Goal: Find specific page/section: Find specific page/section

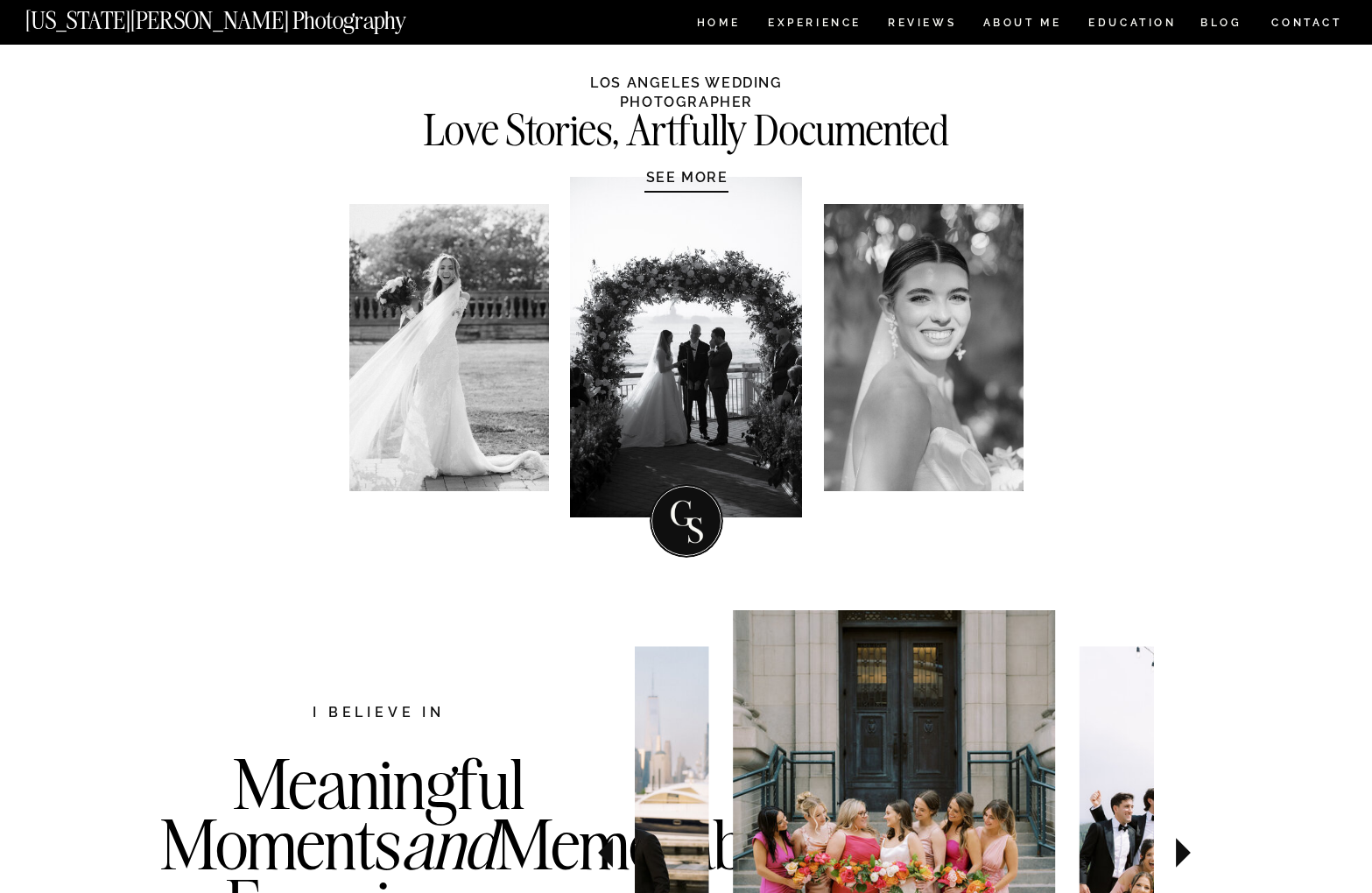
scroll to position [87, 0]
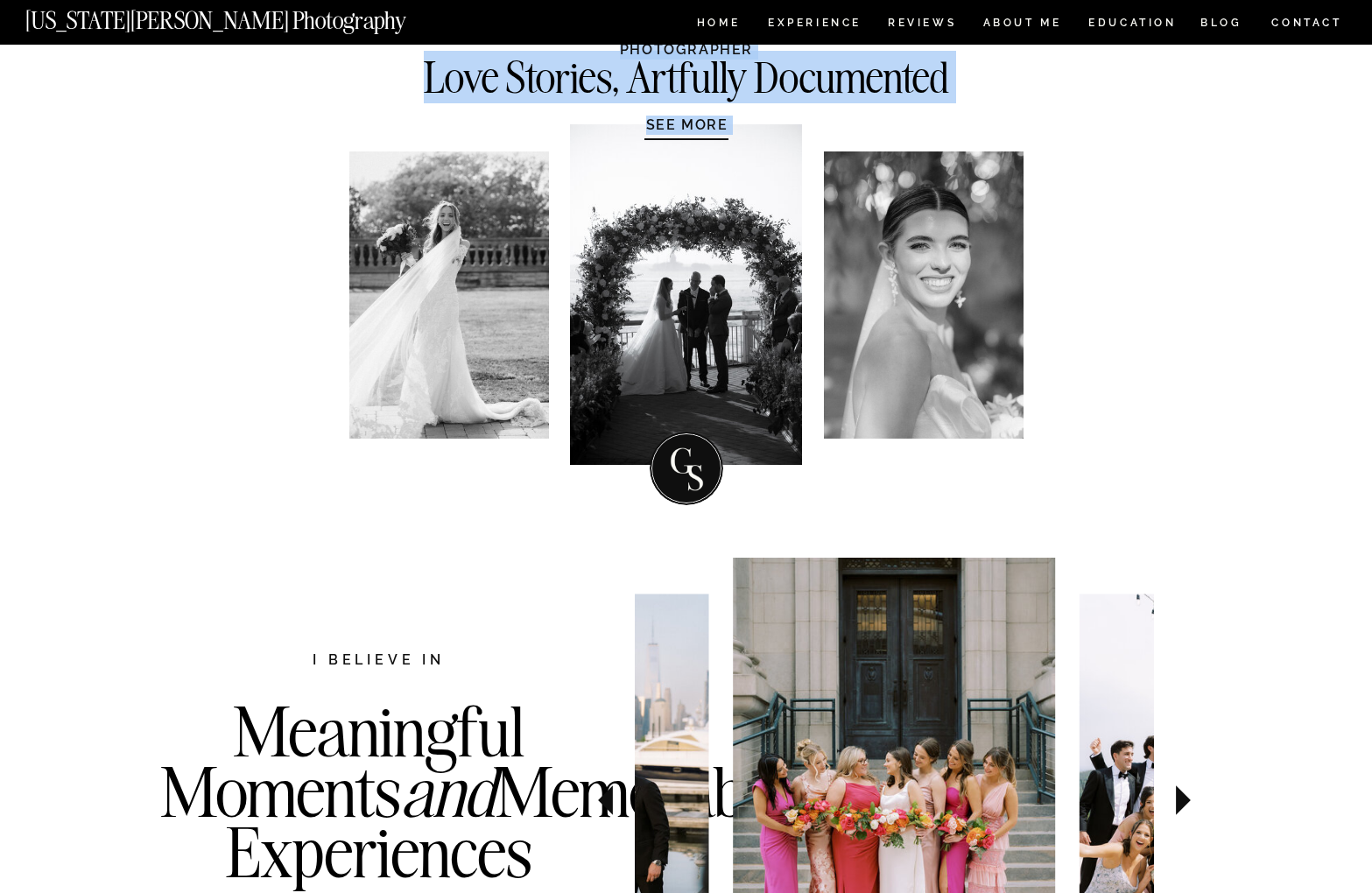
drag, startPoint x: 1234, startPoint y: 329, endPoint x: 1234, endPoint y: 288, distance: 41.0
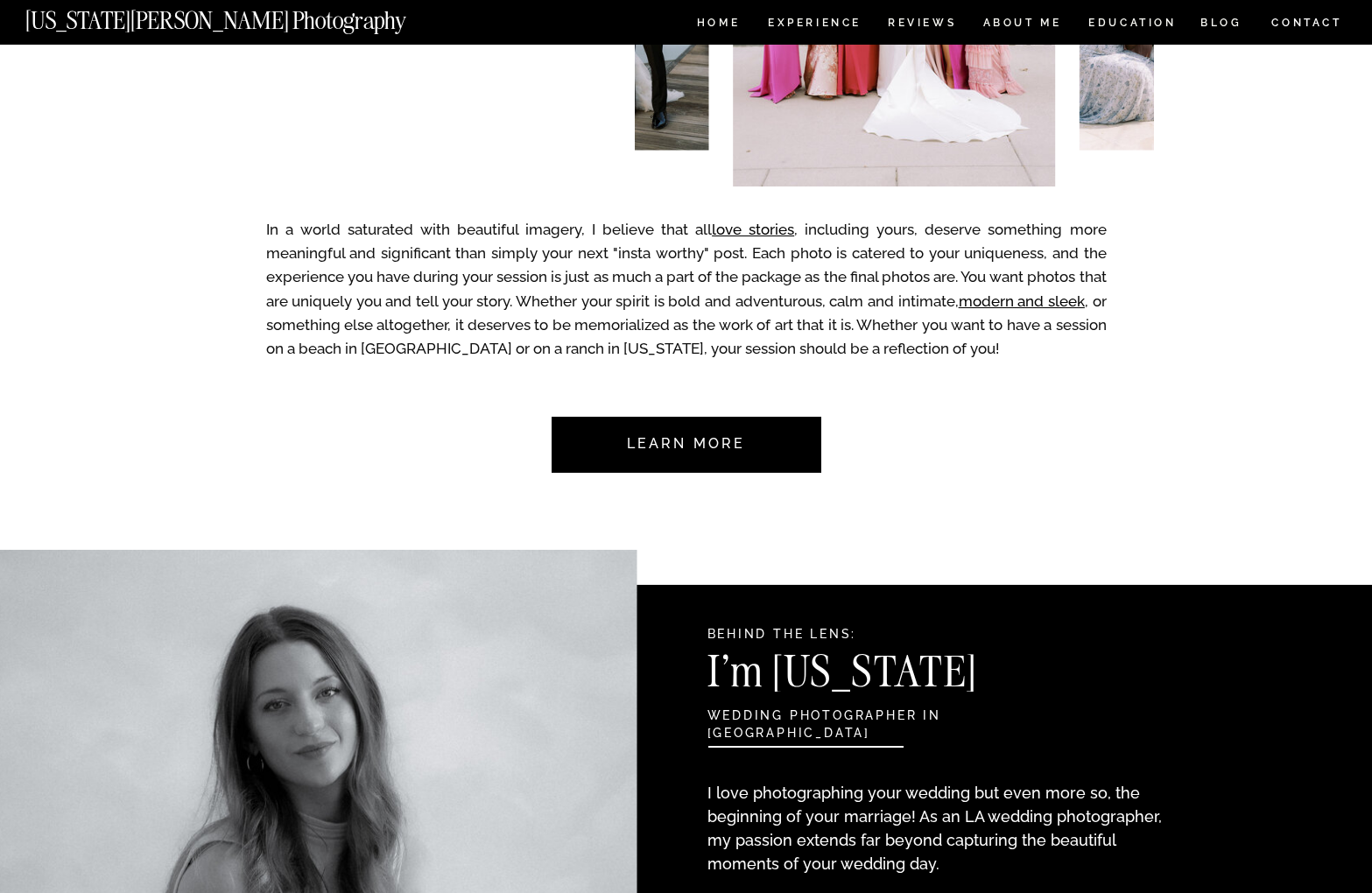
drag, startPoint x: 1274, startPoint y: 546, endPoint x: 1271, endPoint y: 428, distance: 118.0
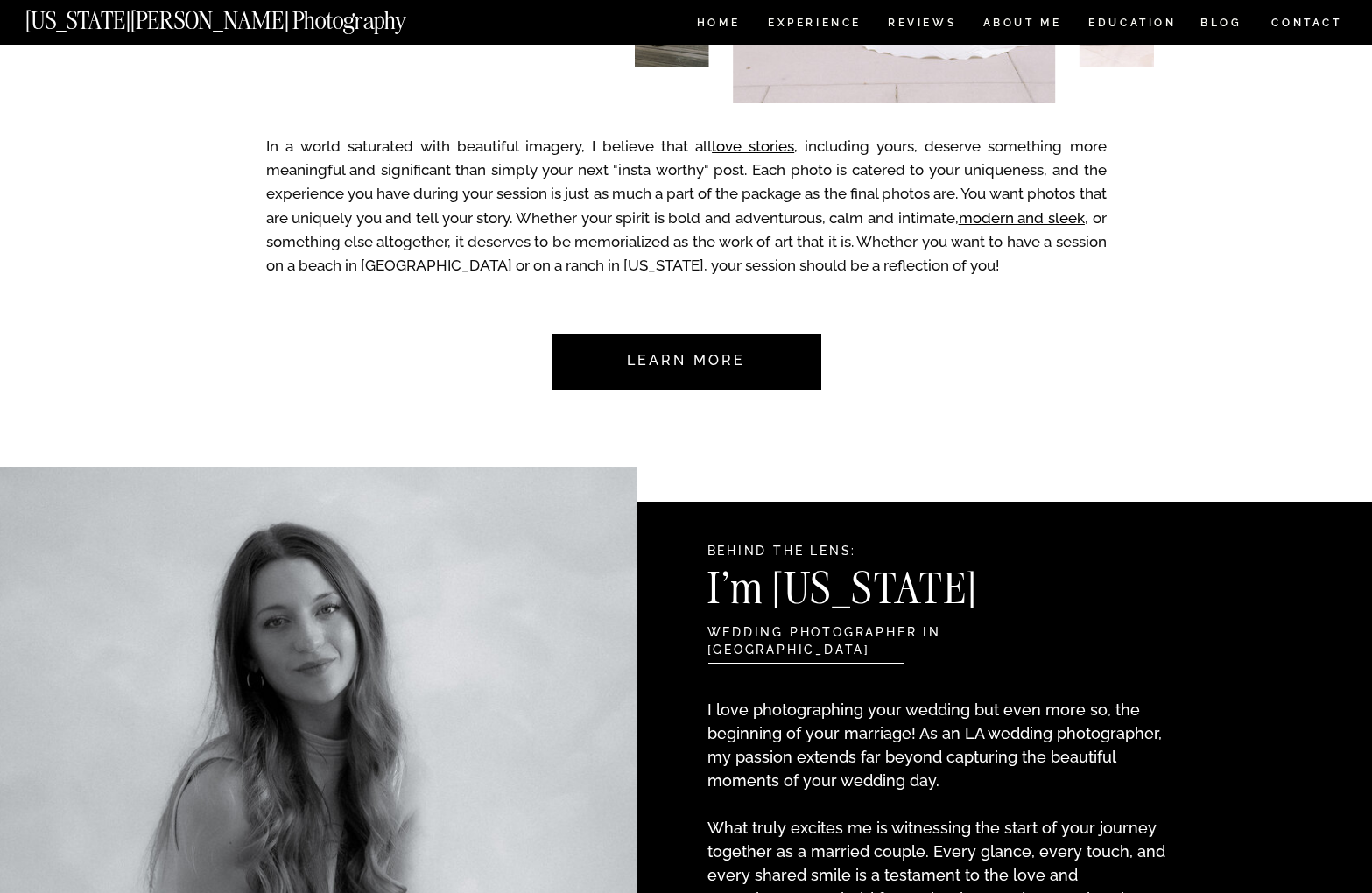
scroll to position [1046, 0]
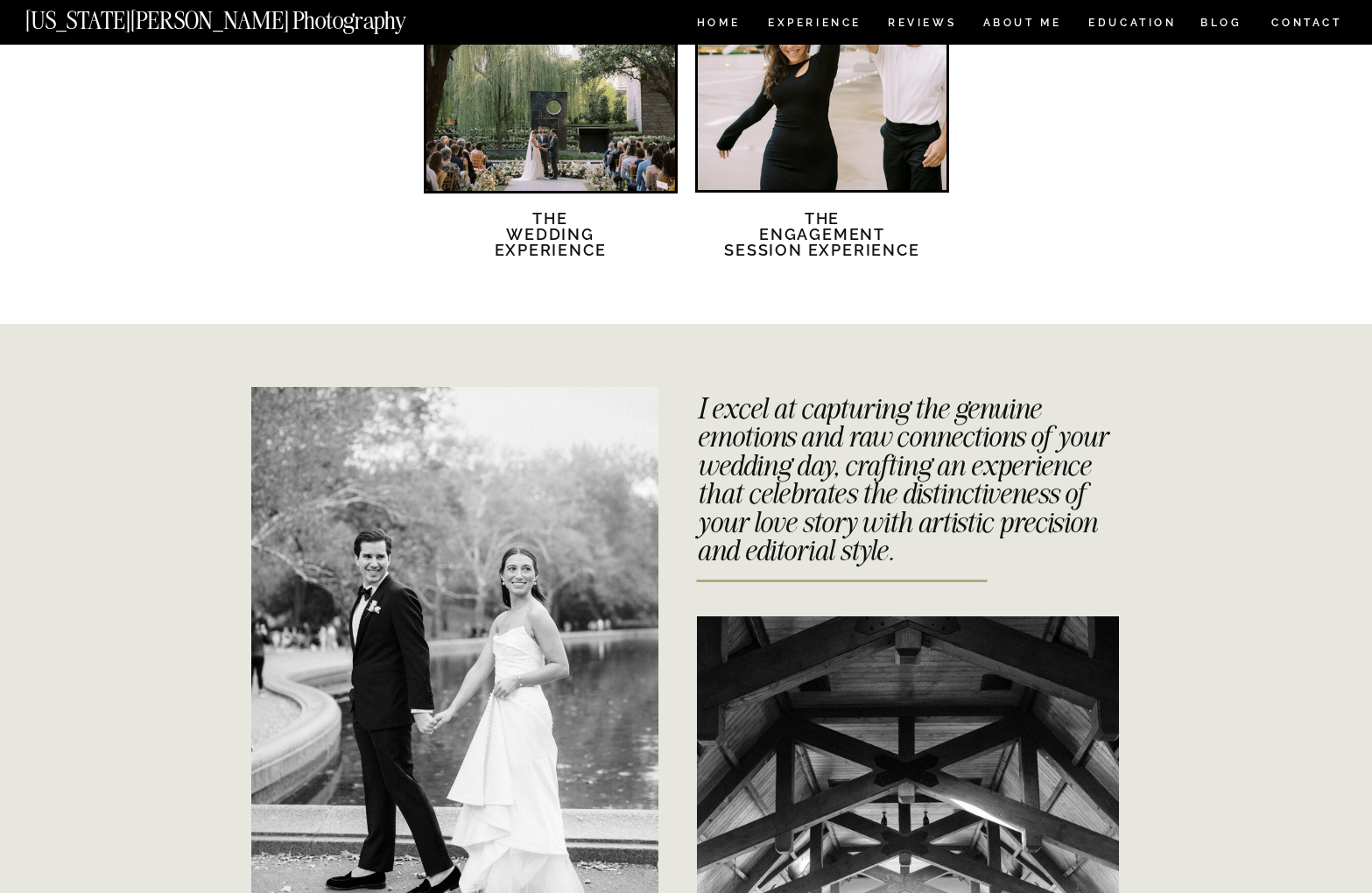
drag, startPoint x: 1246, startPoint y: 458, endPoint x: 1238, endPoint y: 444, distance: 16.1
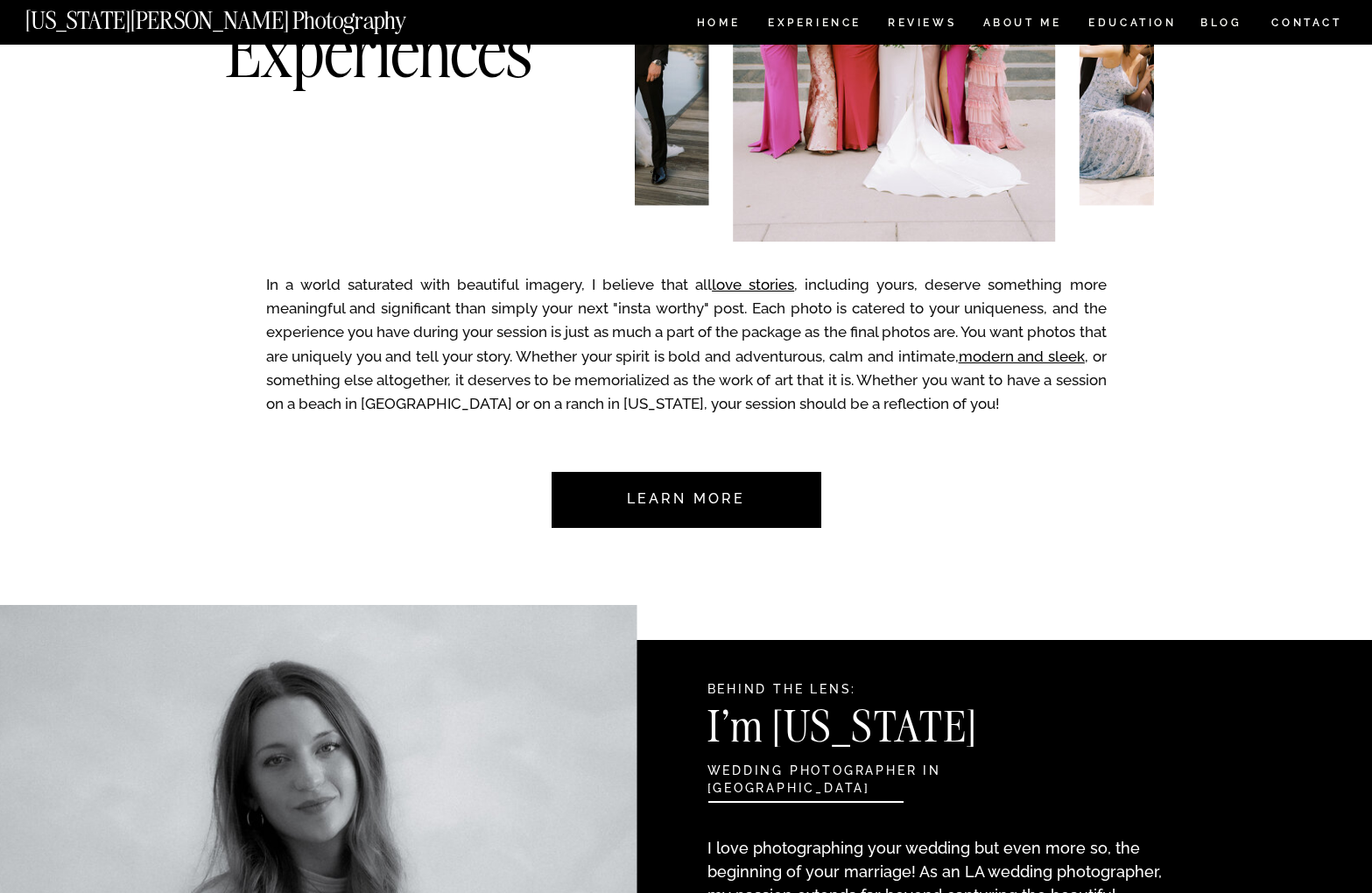
scroll to position [0, 0]
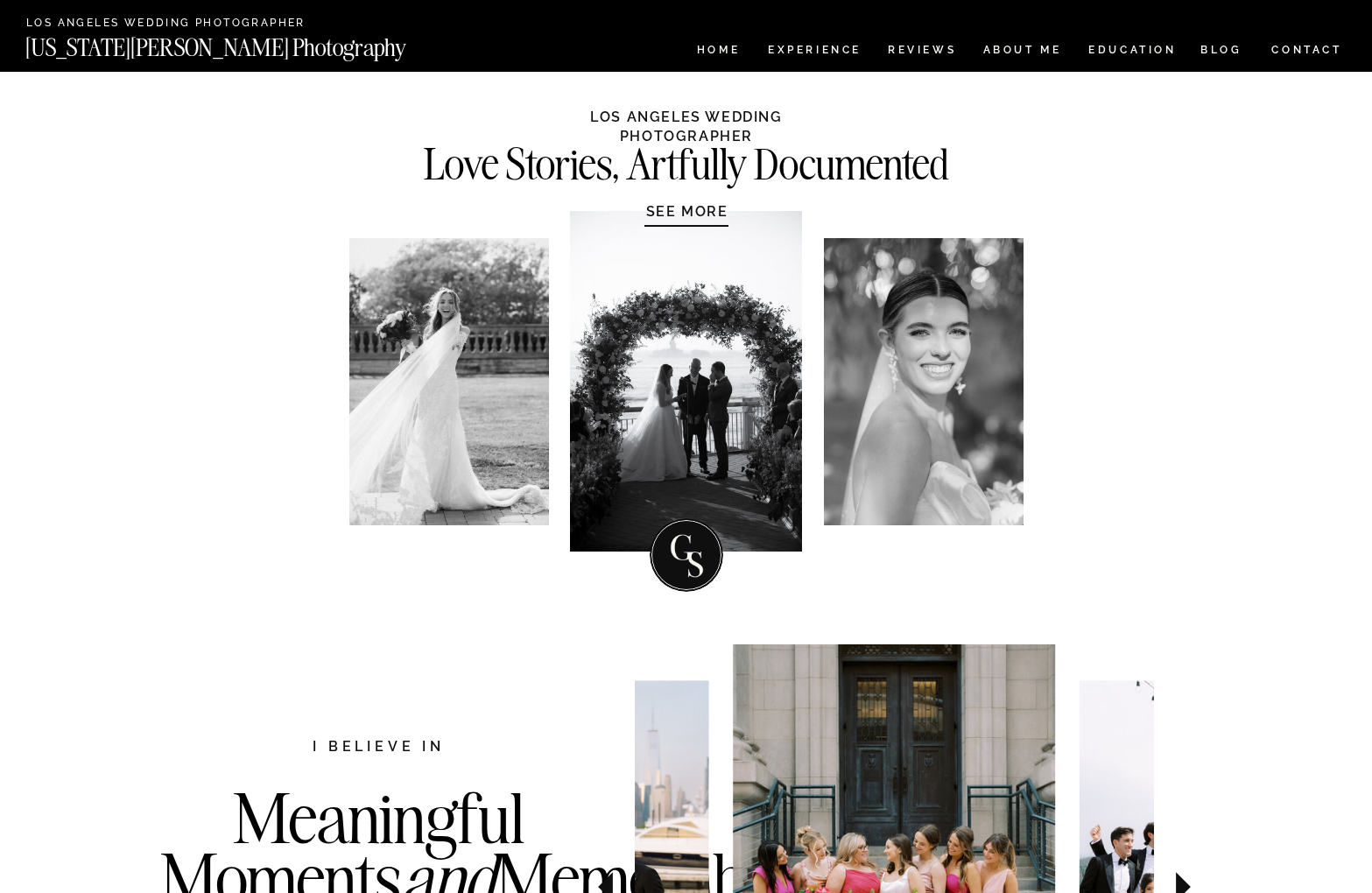
drag, startPoint x: 1287, startPoint y: 303, endPoint x: 1283, endPoint y: 281, distance: 22.4
click at [1304, 52] on nav "CONTACT" at bounding box center [1306, 50] width 72 height 19
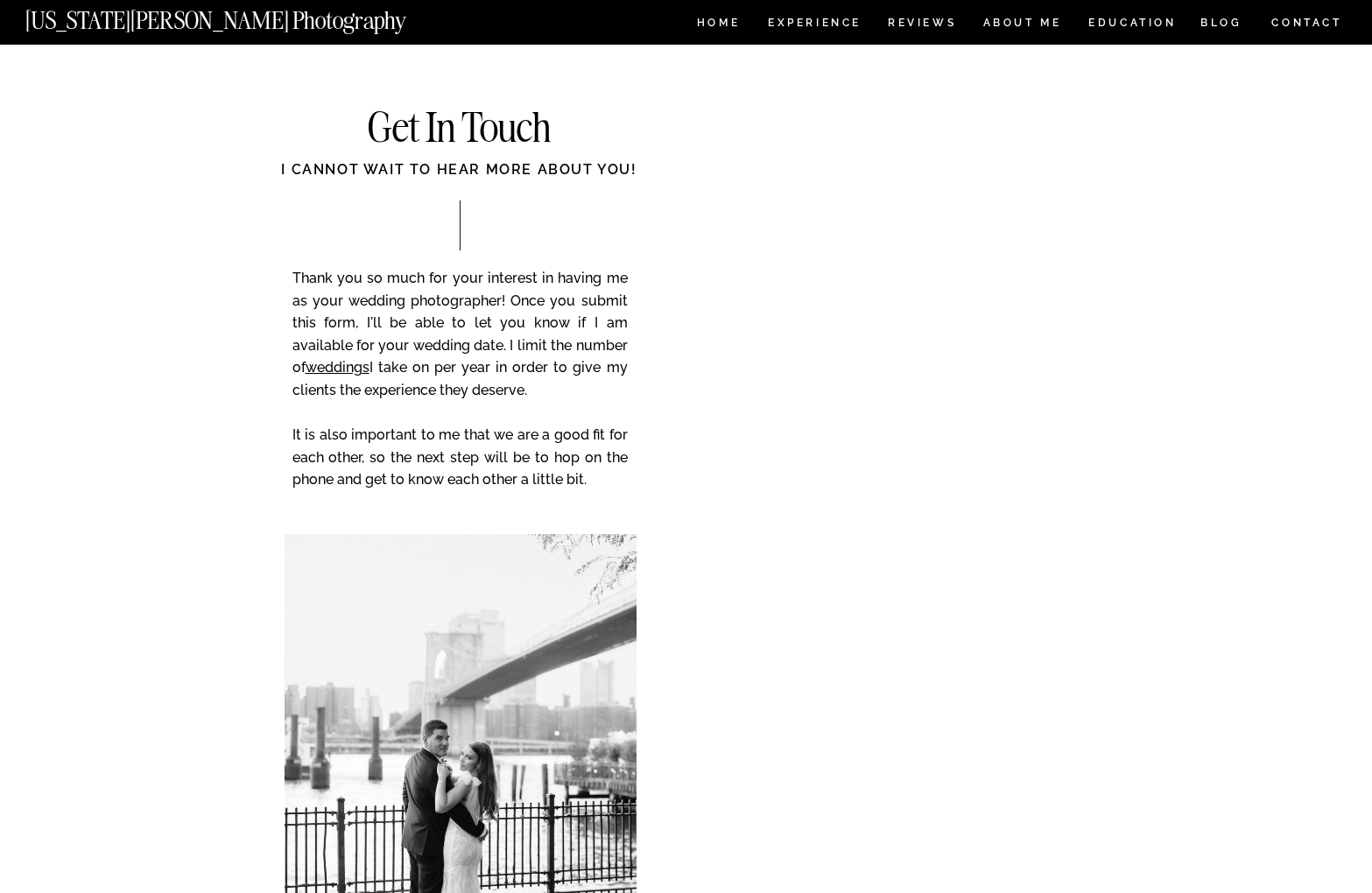
scroll to position [225, 0]
